Goal: Task Accomplishment & Management: Complete application form

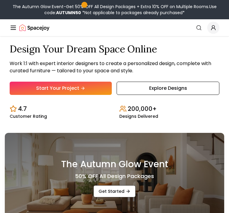
scroll to position [105, 0]
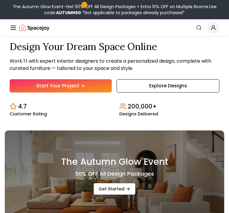
click at [104, 92] on link "Start Your Project" at bounding box center [61, 85] width 102 height 13
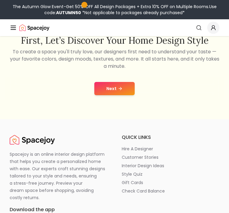
scroll to position [91, 0]
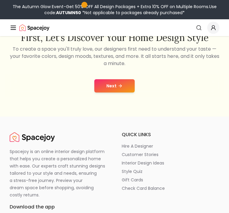
click at [112, 88] on button "Next" at bounding box center [114, 85] width 40 height 13
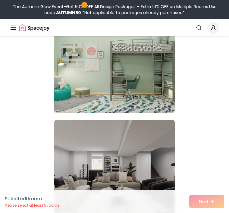
scroll to position [307, 0]
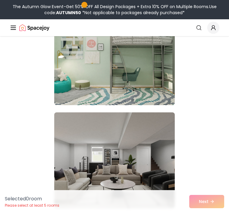
click at [145, 72] on img at bounding box center [114, 57] width 120 height 96
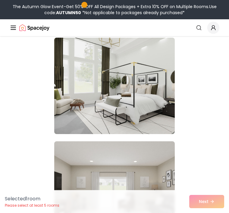
scroll to position [485, 0]
click at [162, 79] on img at bounding box center [114, 85] width 120 height 96
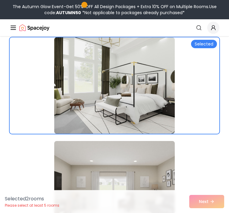
click at [162, 79] on img at bounding box center [114, 85] width 120 height 96
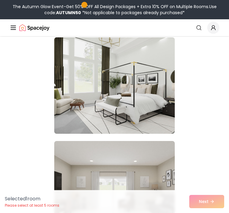
click at [153, 97] on img at bounding box center [114, 85] width 120 height 96
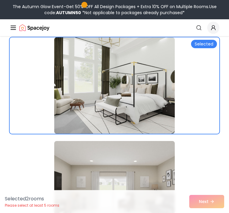
click at [210, 40] on div "Selected" at bounding box center [204, 44] width 26 height 8
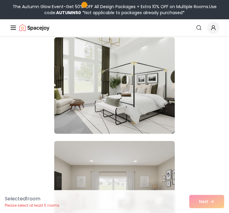
click at [153, 94] on img at bounding box center [114, 85] width 120 height 96
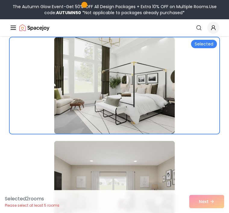
click at [214, 198] on div "Selected 2 room s Please select at least 5 rooms Next" at bounding box center [114, 201] width 229 height 23
click at [211, 203] on div "Selected 2 room s Please select at least 5 rooms Next" at bounding box center [114, 201] width 229 height 23
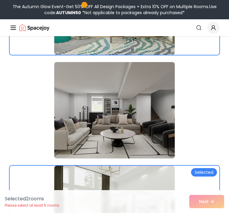
click at [157, 133] on img at bounding box center [114, 110] width 120 height 96
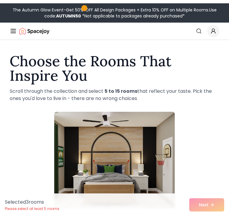
scroll to position [0, 0]
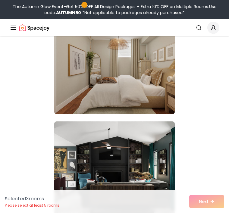
click at [141, 152] on img at bounding box center [114, 169] width 120 height 96
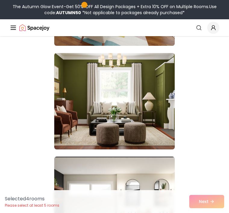
click at [160, 110] on img at bounding box center [114, 101] width 120 height 96
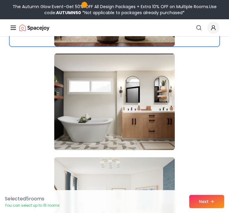
click at [154, 92] on img at bounding box center [114, 102] width 120 height 96
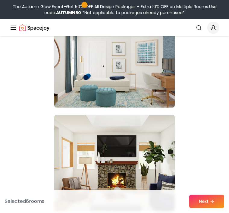
scroll to position [1340, 0]
click at [154, 151] on img at bounding box center [114, 163] width 120 height 96
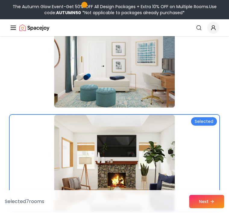
click at [164, 84] on img at bounding box center [114, 59] width 120 height 96
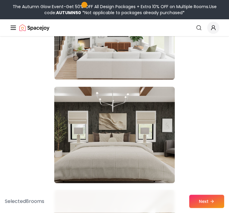
scroll to position [1679, 0]
click at [150, 66] on img at bounding box center [114, 31] width 120 height 96
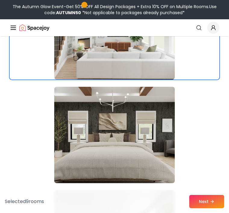
click at [150, 138] on img at bounding box center [114, 135] width 120 height 96
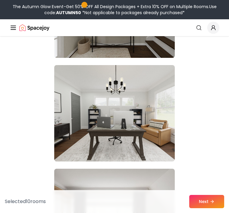
scroll to position [2429, 0]
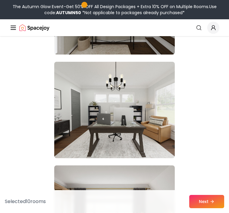
click at [213, 208] on button "Next" at bounding box center [206, 201] width 35 height 13
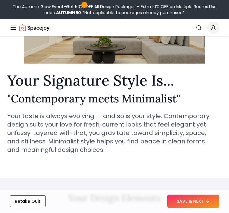
scroll to position [70, 0]
click at [206, 208] on button "SAVE & NEXT" at bounding box center [193, 201] width 52 height 13
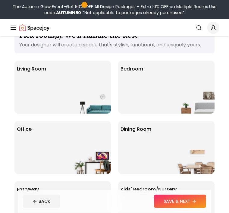
scroll to position [18, 0]
click at [162, 91] on div "Bedroom" at bounding box center [166, 87] width 96 height 53
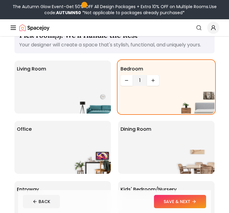
click at [151, 85] on button "Increase quantity" at bounding box center [153, 80] width 12 height 11
click at [154, 80] on icon "Increase quantity" at bounding box center [152, 80] width 3 height 0
click at [152, 82] on icon "Increase quantity" at bounding box center [153, 80] width 5 height 5
click at [59, 78] on div "Living Room" at bounding box center [62, 87] width 96 height 53
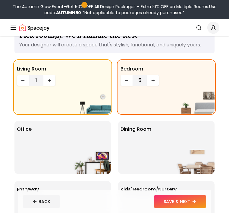
click at [49, 79] on icon "Increase quantity" at bounding box center [49, 80] width 0 height 3
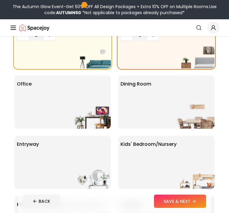
scroll to position [62, 0]
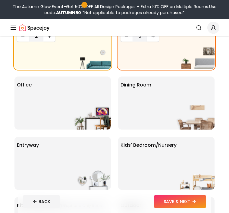
click at [201, 113] on img at bounding box center [195, 117] width 39 height 24
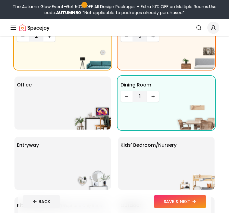
click at [79, 97] on div "Office" at bounding box center [62, 102] width 96 height 53
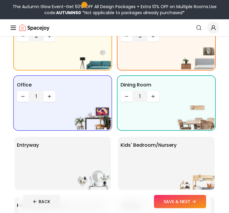
click at [47, 92] on button "Increase quantity" at bounding box center [49, 96] width 12 height 11
click at [46, 92] on button "Increase quantity" at bounding box center [49, 96] width 12 height 11
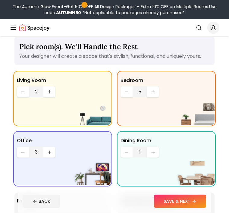
scroll to position [0, 0]
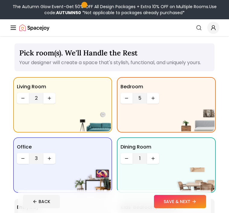
click at [125, 95] on button "Decrease quantity" at bounding box center [126, 98] width 12 height 11
click at [126, 98] on icon "Decrease quantity" at bounding box center [126, 98] width 5 height 5
click at [122, 93] on button "Decrease quantity" at bounding box center [126, 98] width 12 height 11
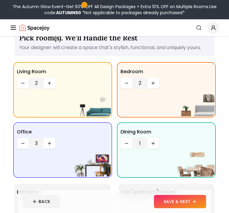
click at [151, 81] on icon "Increase quantity" at bounding box center [153, 83] width 5 height 5
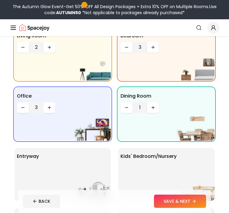
scroll to position [58, 0]
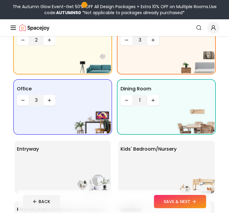
click at [192, 152] on div "Kids' Bedroom/Nursery" at bounding box center [166, 167] width 96 height 53
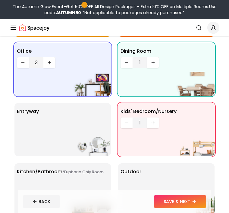
scroll to position [98, 0]
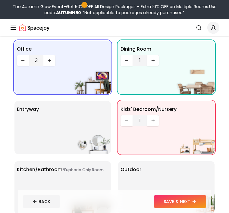
click at [155, 121] on button "Increase quantity" at bounding box center [153, 120] width 12 height 11
click at [153, 119] on icon "Increase quantity" at bounding box center [153, 120] width 5 height 5
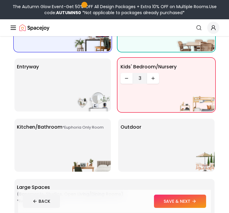
scroll to position [140, 0]
click at [101, 133] on div "*Euphoria Only Room Kitchen/Bathroom *Euphoria Only Room" at bounding box center [62, 145] width 96 height 53
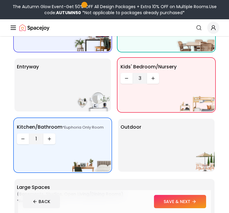
click at [47, 140] on icon "Increase quantity" at bounding box center [49, 138] width 5 height 5
click at [45, 139] on button "Increase quantity" at bounding box center [49, 138] width 12 height 11
click at [205, 141] on div "Outdoor" at bounding box center [166, 145] width 96 height 53
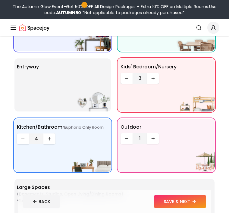
click at [154, 143] on button "Increase quantity" at bounding box center [153, 138] width 12 height 11
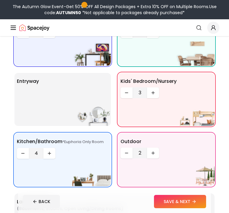
scroll to position [122, 0]
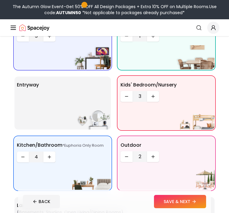
click at [45, 93] on div "entryway" at bounding box center [62, 102] width 96 height 53
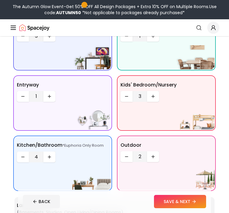
click at [48, 96] on icon "Increase quantity" at bounding box center [49, 96] width 5 height 5
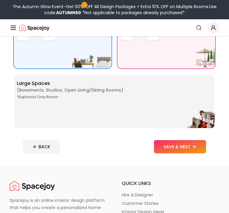
scroll to position [244, 0]
click at [51, 92] on span "( Basements, Studios, Open living/dining rooms )" at bounding box center [70, 90] width 106 height 6
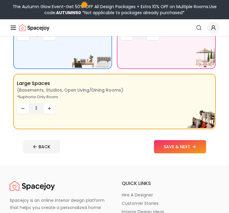
click at [56, 104] on div "*Euphoria Only Room Large Spaces ( Basements, Studios, Open living/dining rooms…" at bounding box center [114, 101] width 200 height 53
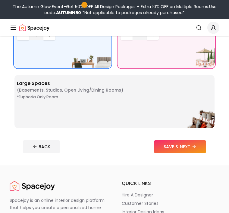
click at [78, 107] on div "*Euphoria Only Room Large Spaces ( Basements, Studios, Open living/dining rooms…" at bounding box center [114, 101] width 200 height 53
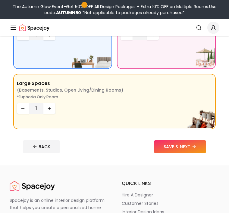
click at [52, 108] on button "Increase quantity" at bounding box center [49, 108] width 12 height 11
click at [193, 147] on icon at bounding box center [193, 146] width 5 height 5
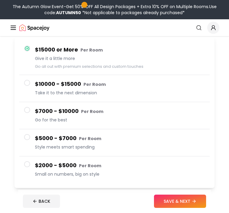
scroll to position [53, 0]
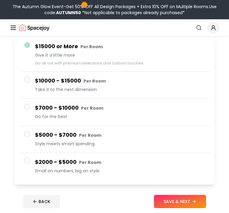
click at [23, 135] on button "$5000 - $7000 Per Room Style meets smart spending" at bounding box center [114, 139] width 190 height 27
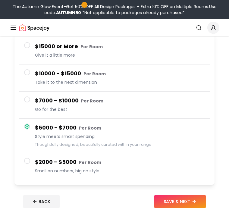
scroll to position [0, 0]
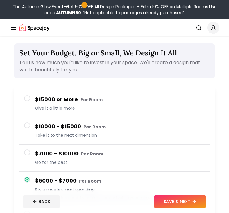
click at [26, 99] on span at bounding box center [27, 98] width 6 height 6
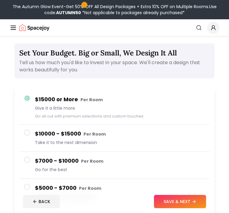
click at [23, 135] on button "$10000 - $15000 Per Room Take it to the next dimension" at bounding box center [114, 138] width 190 height 27
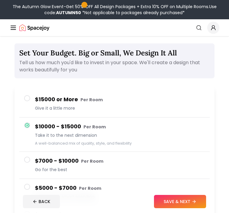
click at [189, 199] on button "SAVE & NEXT" at bounding box center [180, 201] width 52 height 13
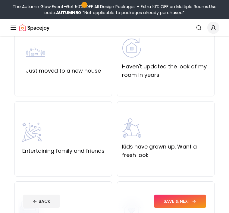
scroll to position [64, 0]
click at [29, 79] on div "Just moved to a new house" at bounding box center [63, 58] width 98 height 75
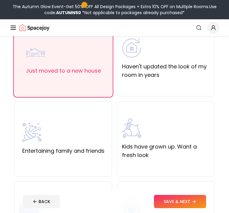
click at [180, 208] on button "SAVE & NEXT" at bounding box center [180, 201] width 52 height 13
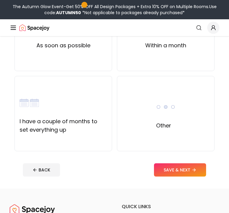
scroll to position [82, 0]
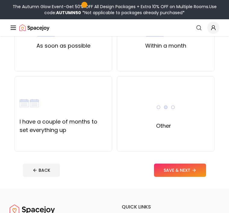
click at [31, 109] on img at bounding box center [29, 102] width 19 height 19
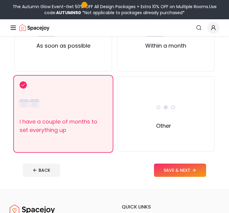
click at [199, 165] on button "SAVE & NEXT" at bounding box center [180, 169] width 52 height 13
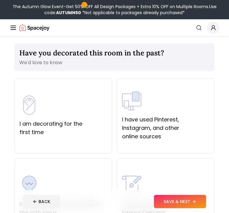
click at [191, 199] on button "SAVE & NEXT" at bounding box center [180, 201] width 52 height 13
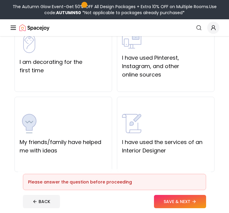
scroll to position [59, 0]
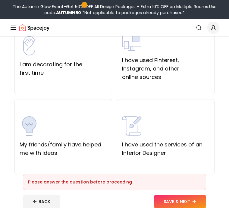
click at [28, 135] on img at bounding box center [29, 125] width 19 height 19
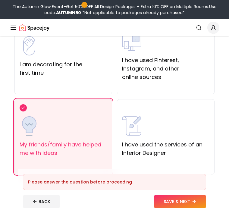
click at [190, 208] on button "SAVE & NEXT" at bounding box center [180, 201] width 52 height 13
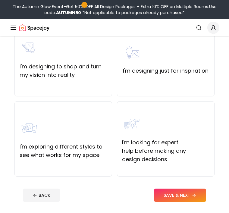
scroll to position [74, 0]
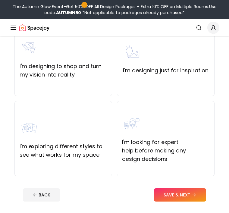
click at [200, 79] on div "I'm designing just for inspiration" at bounding box center [166, 58] width 98 height 75
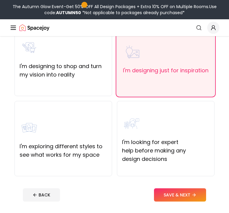
click at [179, 195] on button "SAVE & NEXT" at bounding box center [180, 194] width 52 height 13
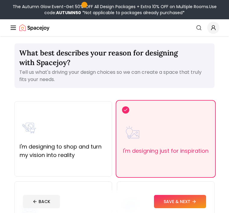
scroll to position [94, 0]
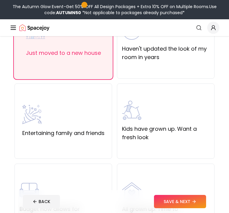
scroll to position [84, 0]
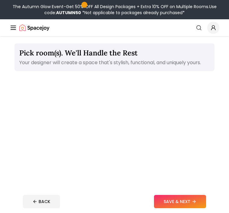
scroll to position [263, 0]
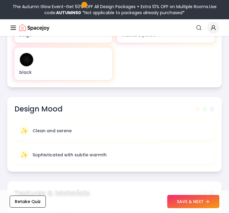
scroll to position [331, 0]
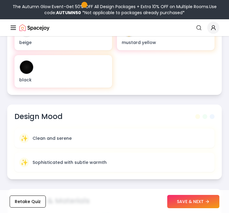
click at [64, 135] on p "Clean and serene" at bounding box center [52, 138] width 39 height 6
click at [83, 165] on p "Sophisticated with subtle warmth" at bounding box center [70, 162] width 74 height 6
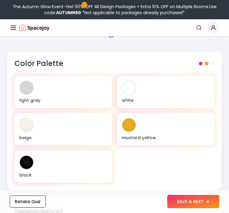
click at [95, 136] on p "beige" at bounding box center [63, 138] width 88 height 6
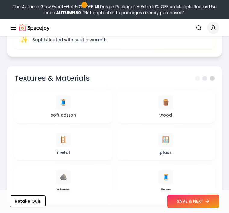
scroll to position [454, 0]
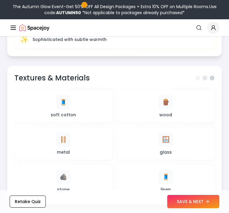
click at [176, 114] on div "🪵 wood" at bounding box center [166, 106] width 88 height 23
click at [177, 146] on div "🪟 glass" at bounding box center [166, 143] width 88 height 23
click at [71, 100] on div "🧵 soft cotton" at bounding box center [63, 106] width 88 height 23
click at [186, 208] on button "SAVE & NEXT" at bounding box center [193, 201] width 52 height 13
click at [188, 213] on div "Retake Quiz" at bounding box center [114, 201] width 229 height 23
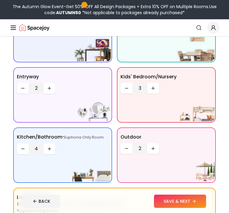
scroll to position [142, 0]
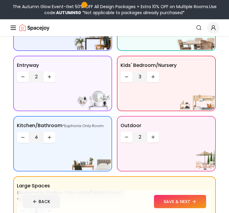
click at [191, 208] on button "SAVE & NEXT" at bounding box center [180, 201] width 52 height 13
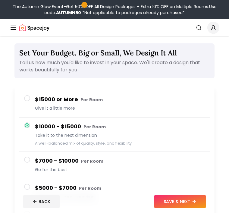
click at [187, 208] on button "SAVE & NEXT" at bounding box center [180, 201] width 52 height 13
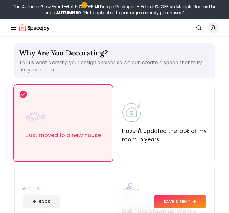
click at [186, 208] on button "SAVE & NEXT" at bounding box center [180, 201] width 52 height 13
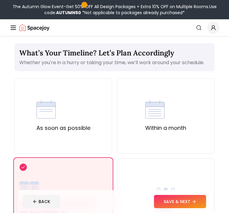
click at [191, 208] on button "SAVE & NEXT" at bounding box center [180, 201] width 52 height 13
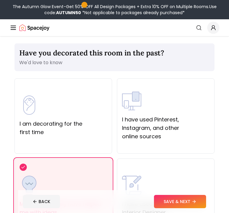
click at [191, 208] on button "SAVE & NEXT" at bounding box center [180, 201] width 52 height 13
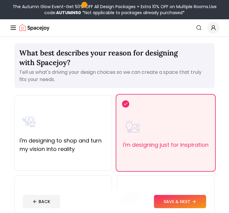
click at [190, 208] on button "SAVE & NEXT" at bounding box center [180, 201] width 52 height 13
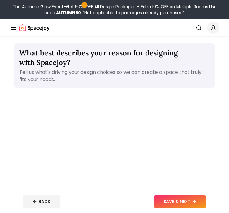
scroll to position [19, 0]
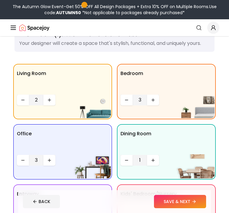
scroll to position [161, 0]
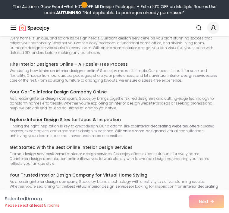
scroll to position [110, 0]
